Goal: Navigation & Orientation: Find specific page/section

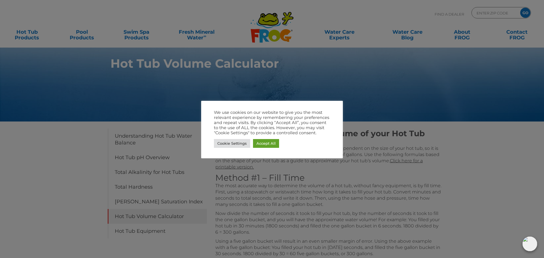
click at [271, 186] on div at bounding box center [272, 129] width 544 height 258
click at [236, 144] on link "Cookie Settings" at bounding box center [232, 143] width 36 height 9
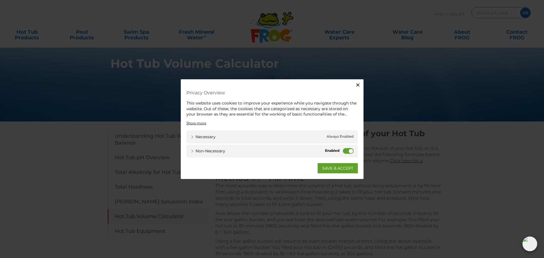
click at [350, 151] on label "Non-necessary" at bounding box center [348, 151] width 11 height 6
click at [0, 0] on input "Non-necessary" at bounding box center [0, 0] width 0 height 0
click at [338, 170] on link "SAVE & ACCEPT" at bounding box center [337, 168] width 40 height 10
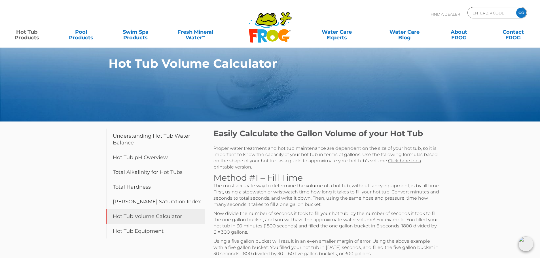
click at [27, 33] on link "Hot Tub Products" at bounding box center [27, 31] width 42 height 11
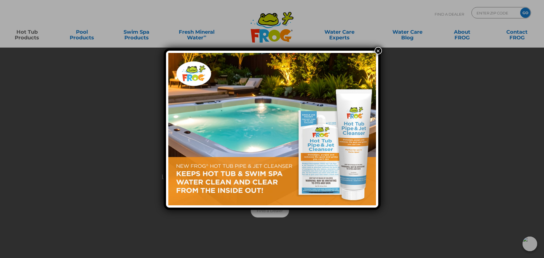
click at [380, 51] on button "×" at bounding box center [377, 50] width 7 height 7
